Goal: Task Accomplishment & Management: Complete application form

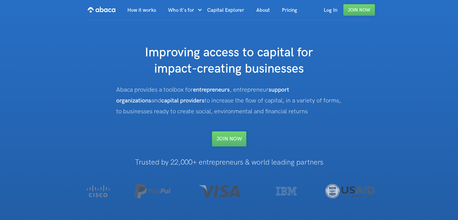
click at [256, 86] on div "Abaca provides a toolbox for entrepreneurs , entrepreneur support organizations…" at bounding box center [229, 100] width 226 height 33
click at [232, 140] on link "Join NOW" at bounding box center [229, 138] width 34 height 15
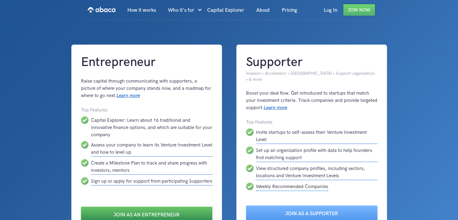
click at [136, 207] on link "Join as an Entrepreneur" at bounding box center [146, 214] width 131 height 15
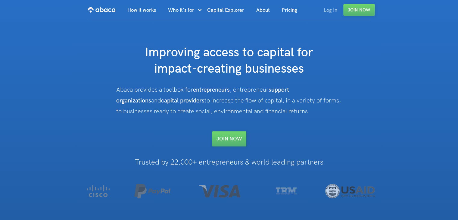
click at [328, 8] on link "Log In" at bounding box center [331, 10] width 26 height 20
